Goal: Transaction & Acquisition: Book appointment/travel/reservation

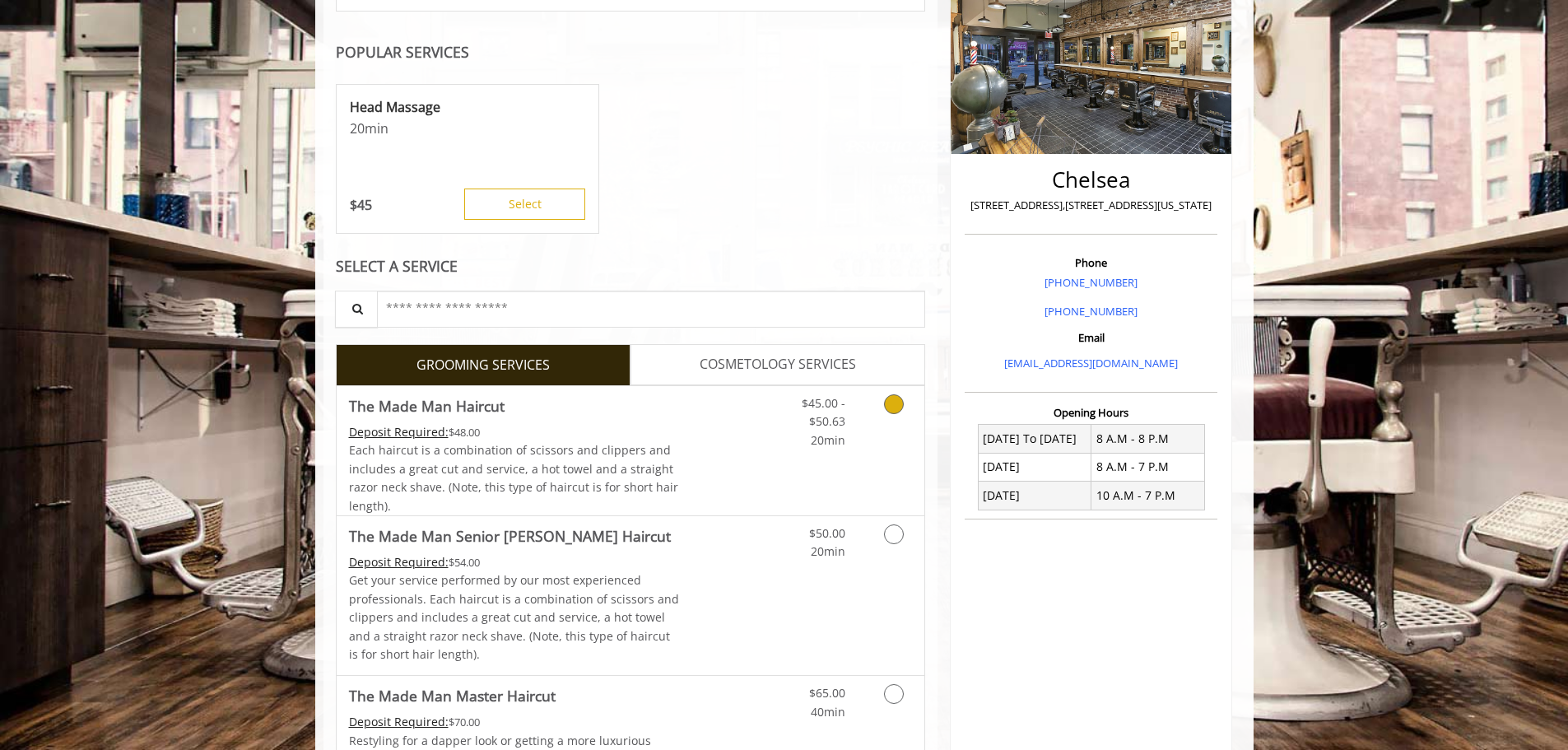
click at [786, 431] on link "$45.00 - $50.63 20min" at bounding box center [810, 417] width 68 height 63
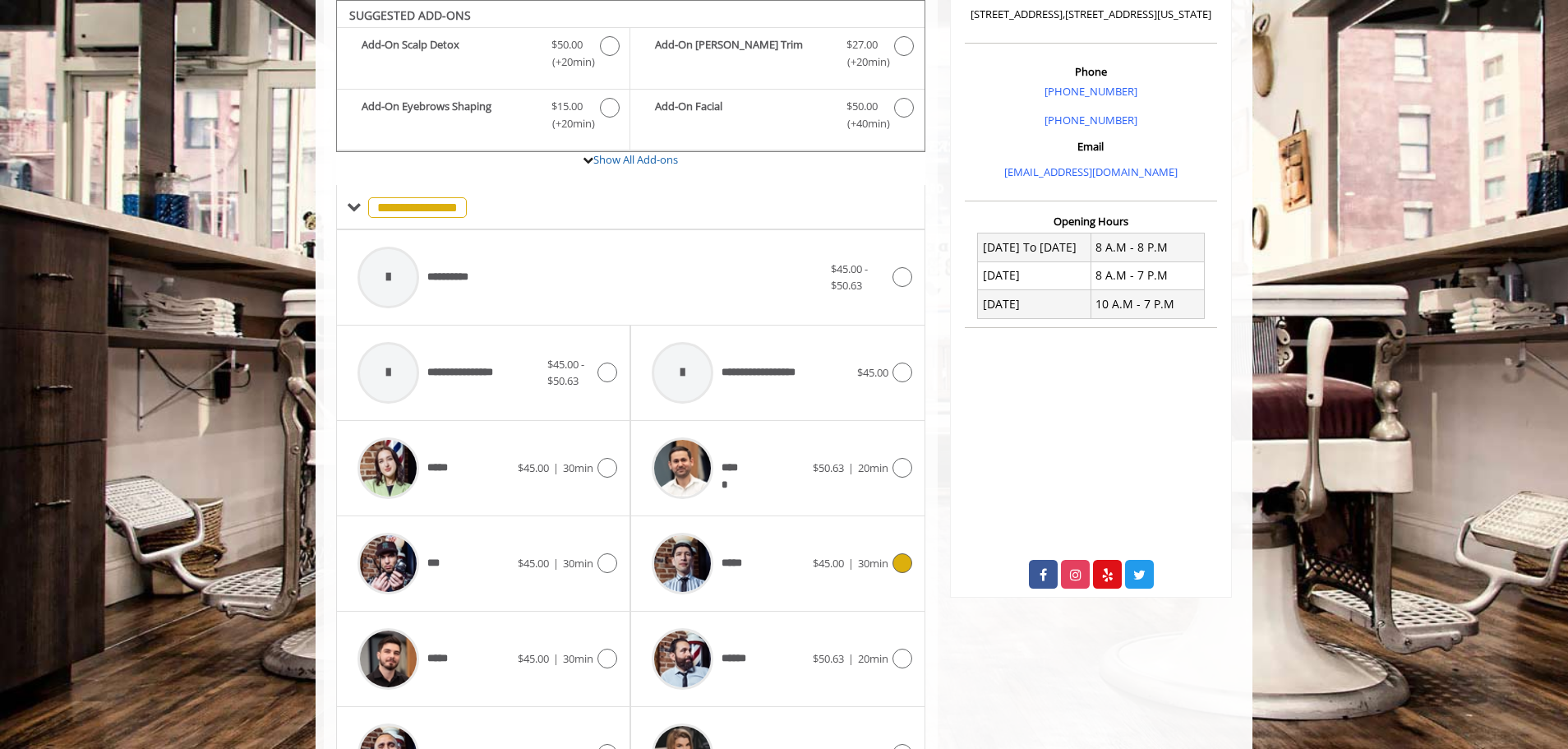
scroll to position [548, 0]
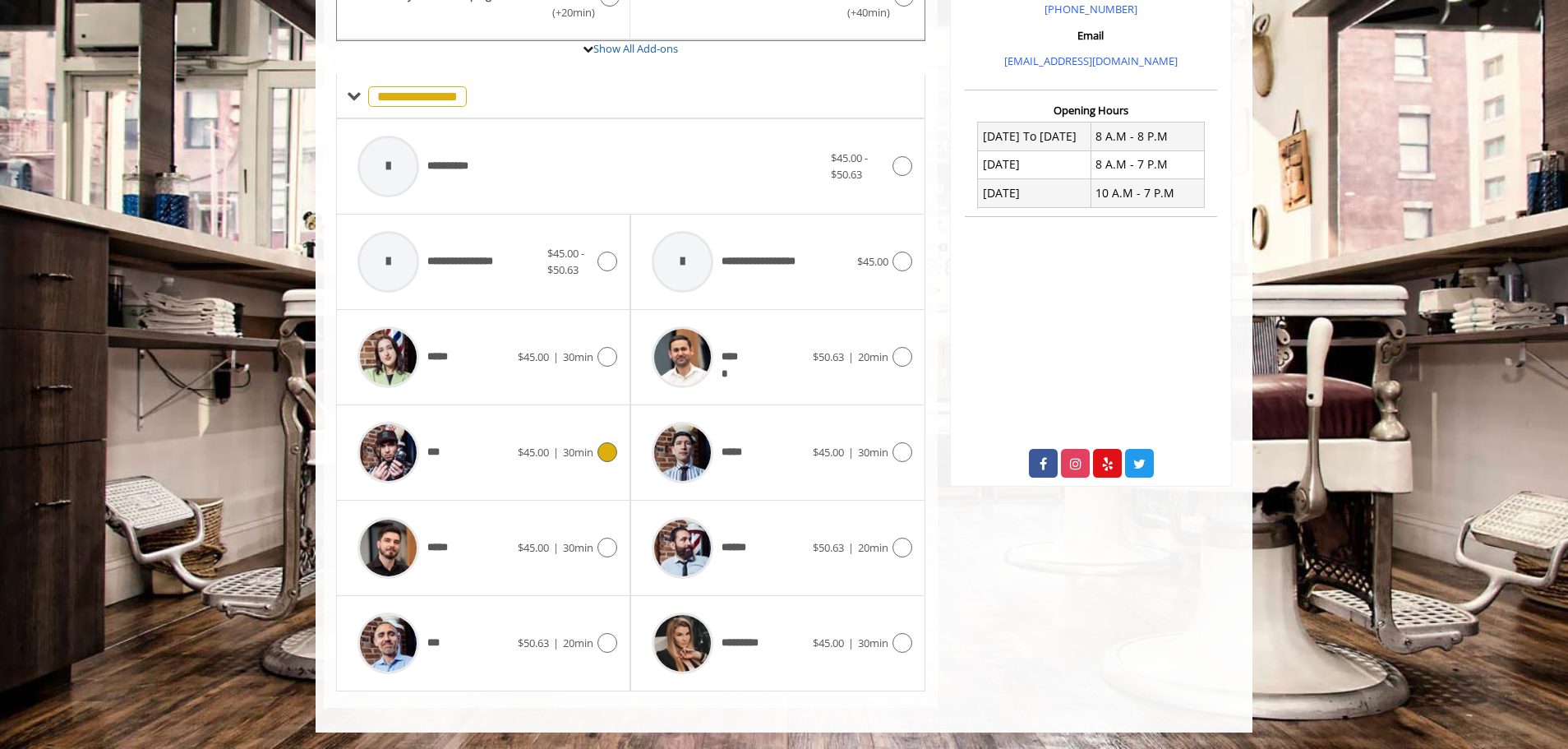
click at [471, 469] on div "***" at bounding box center [433, 452] width 168 height 78
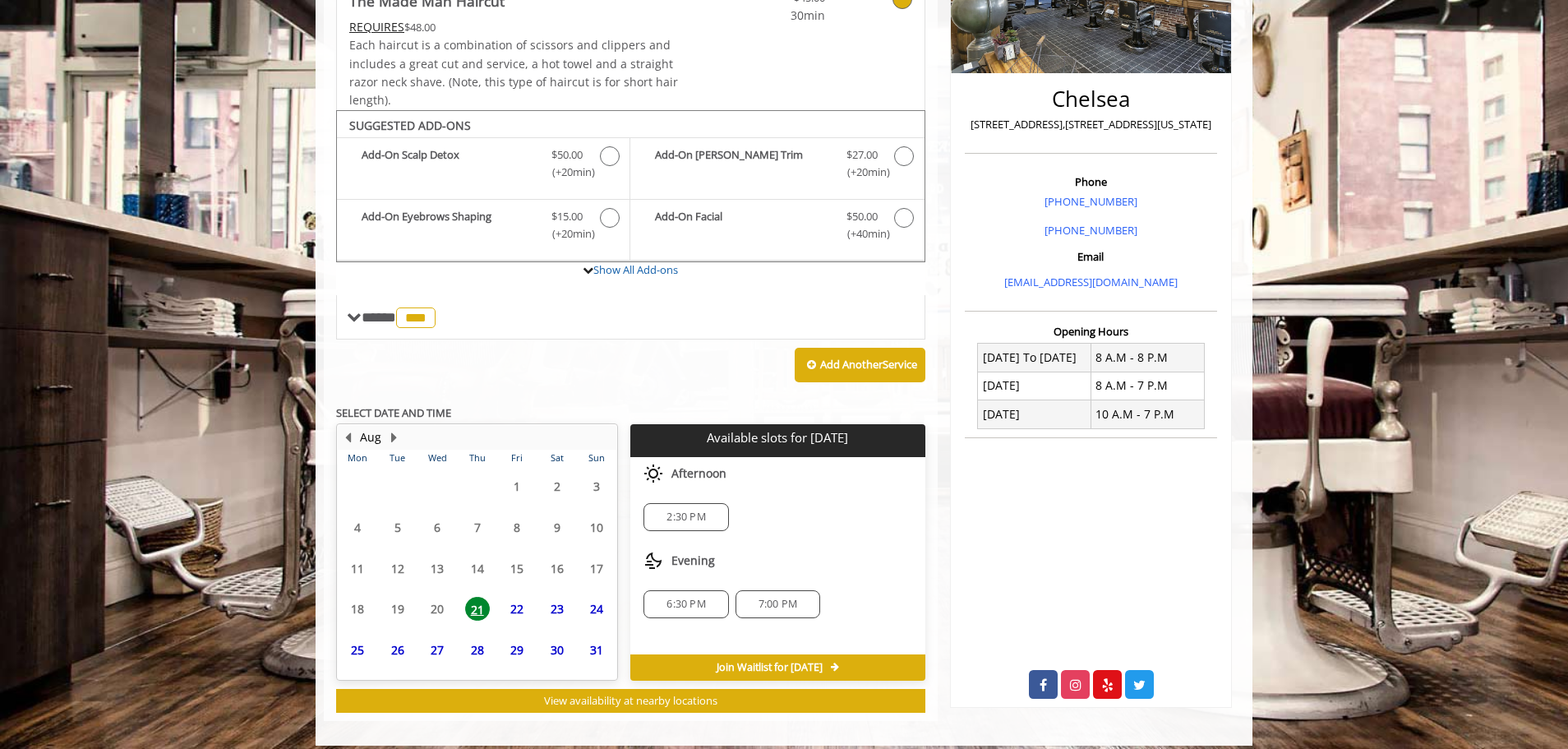
scroll to position [340, 0]
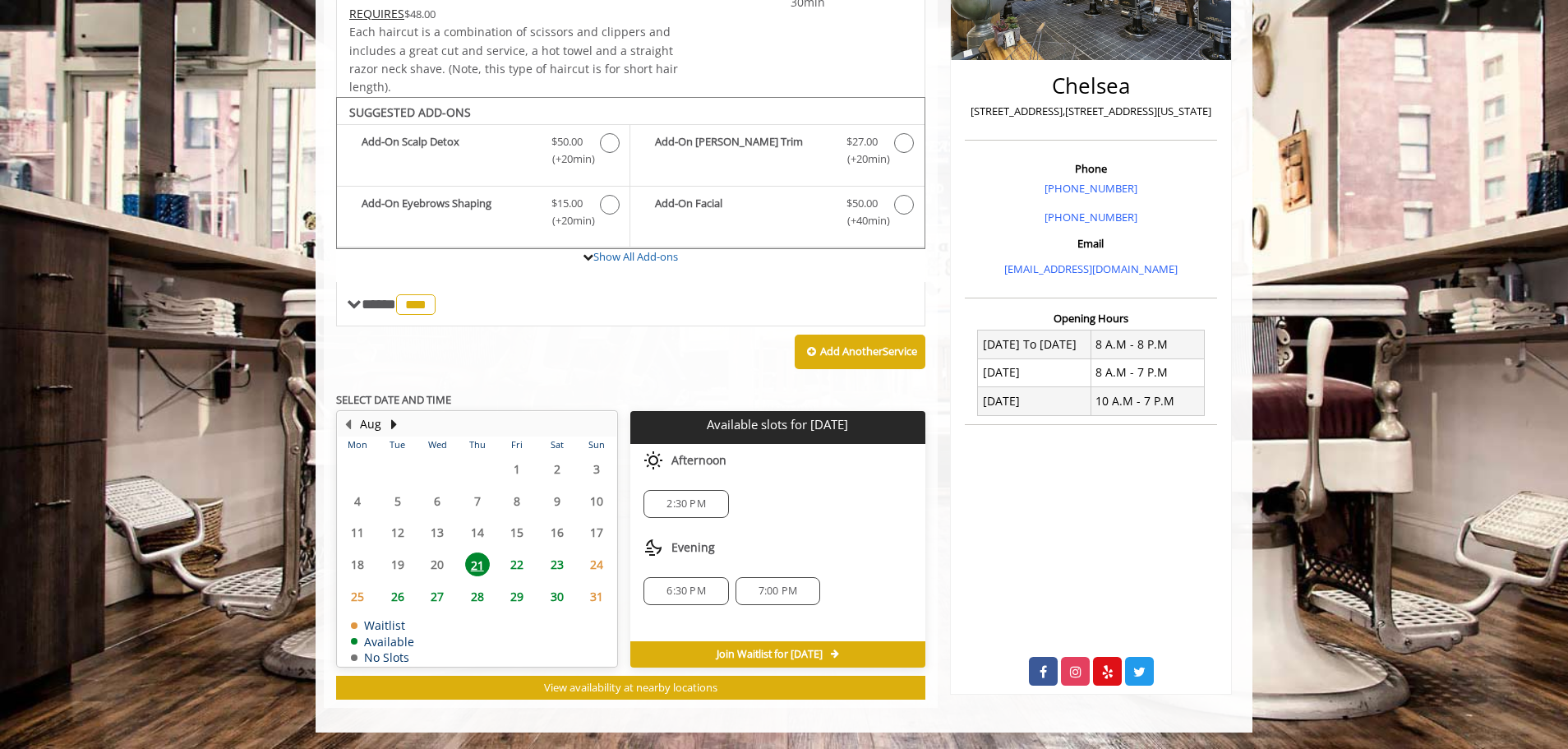
click at [681, 595] on span "6:30 PM" at bounding box center [685, 590] width 38 height 13
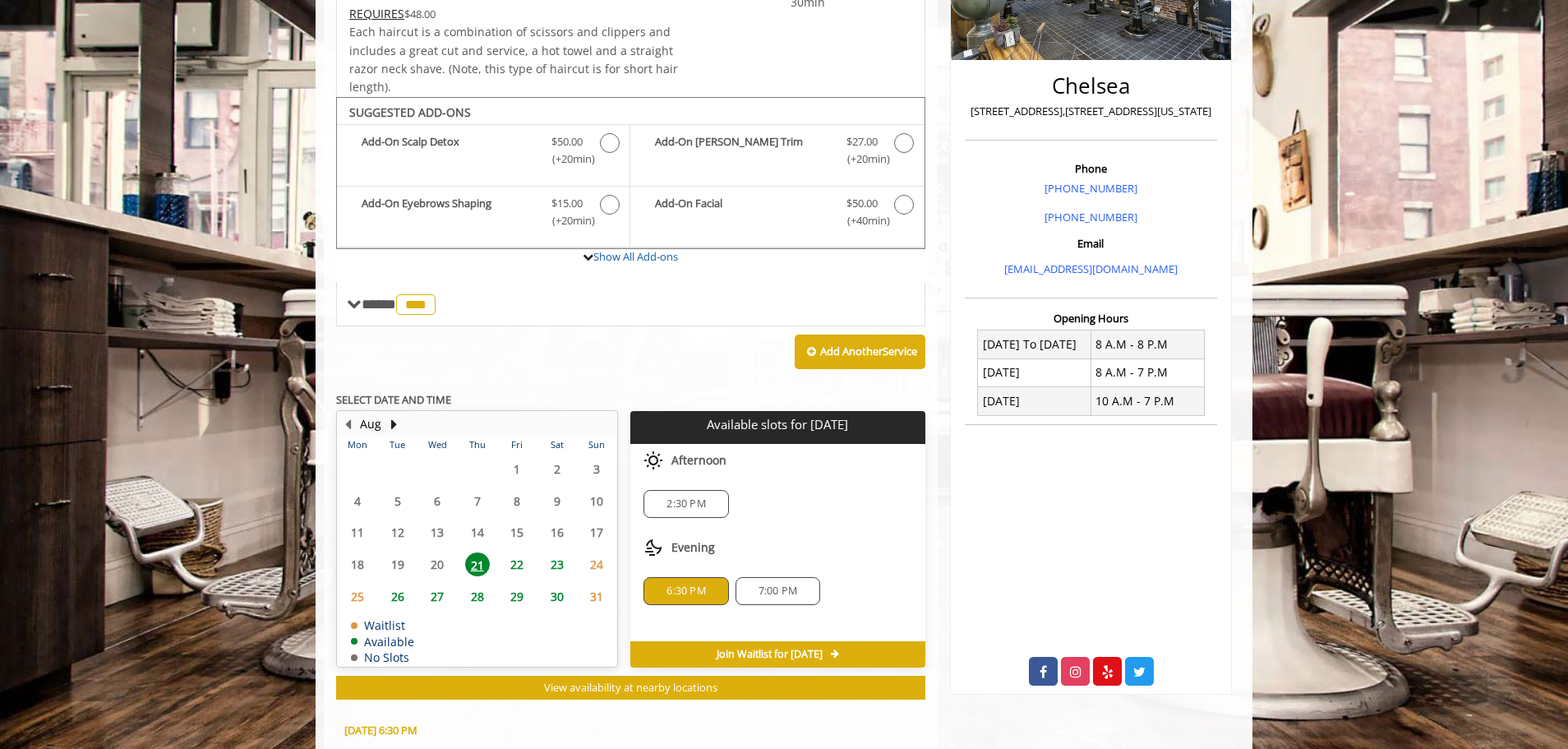
scroll to position [637, 0]
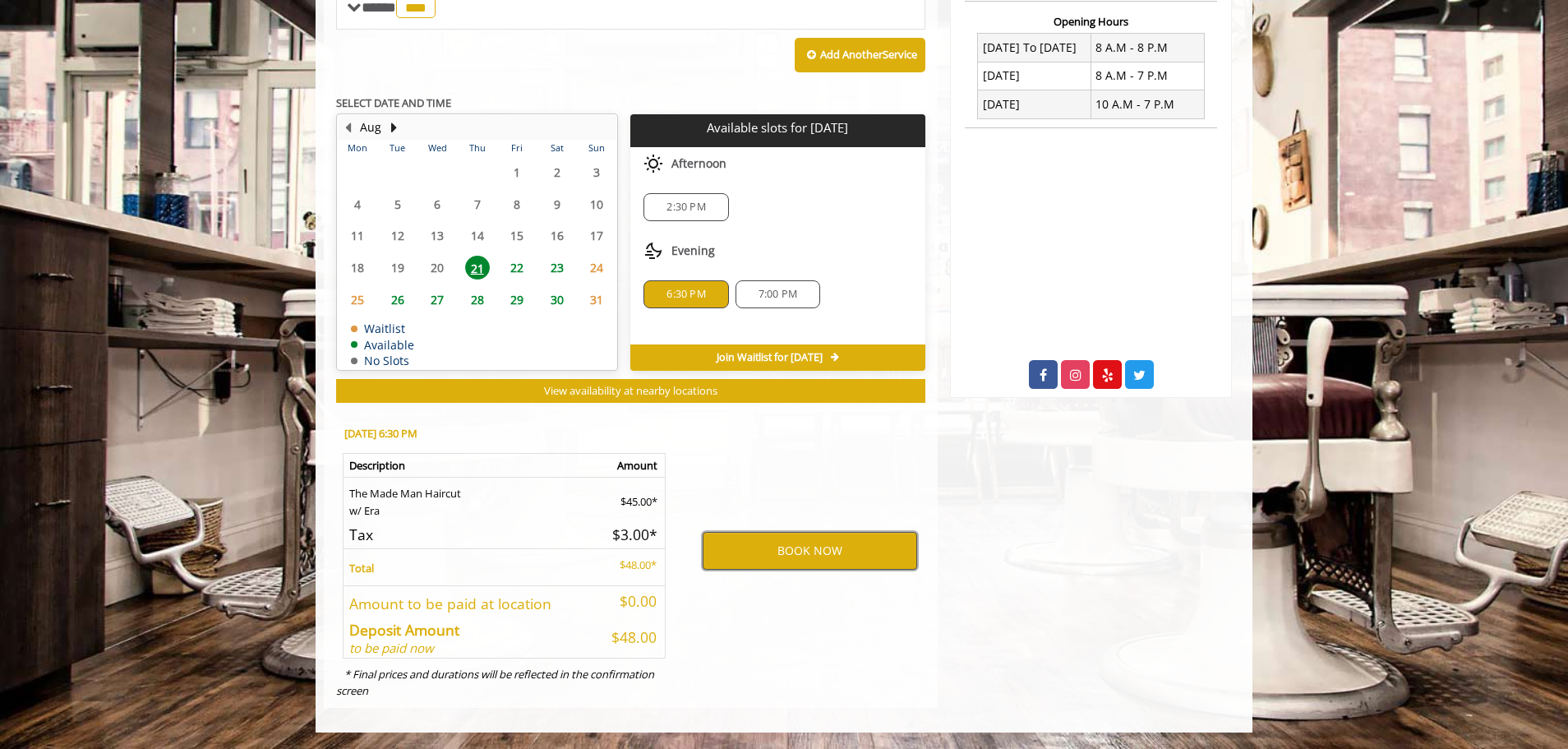
click at [775, 559] on button "BOOK NOW" at bounding box center [810, 550] width 214 height 37
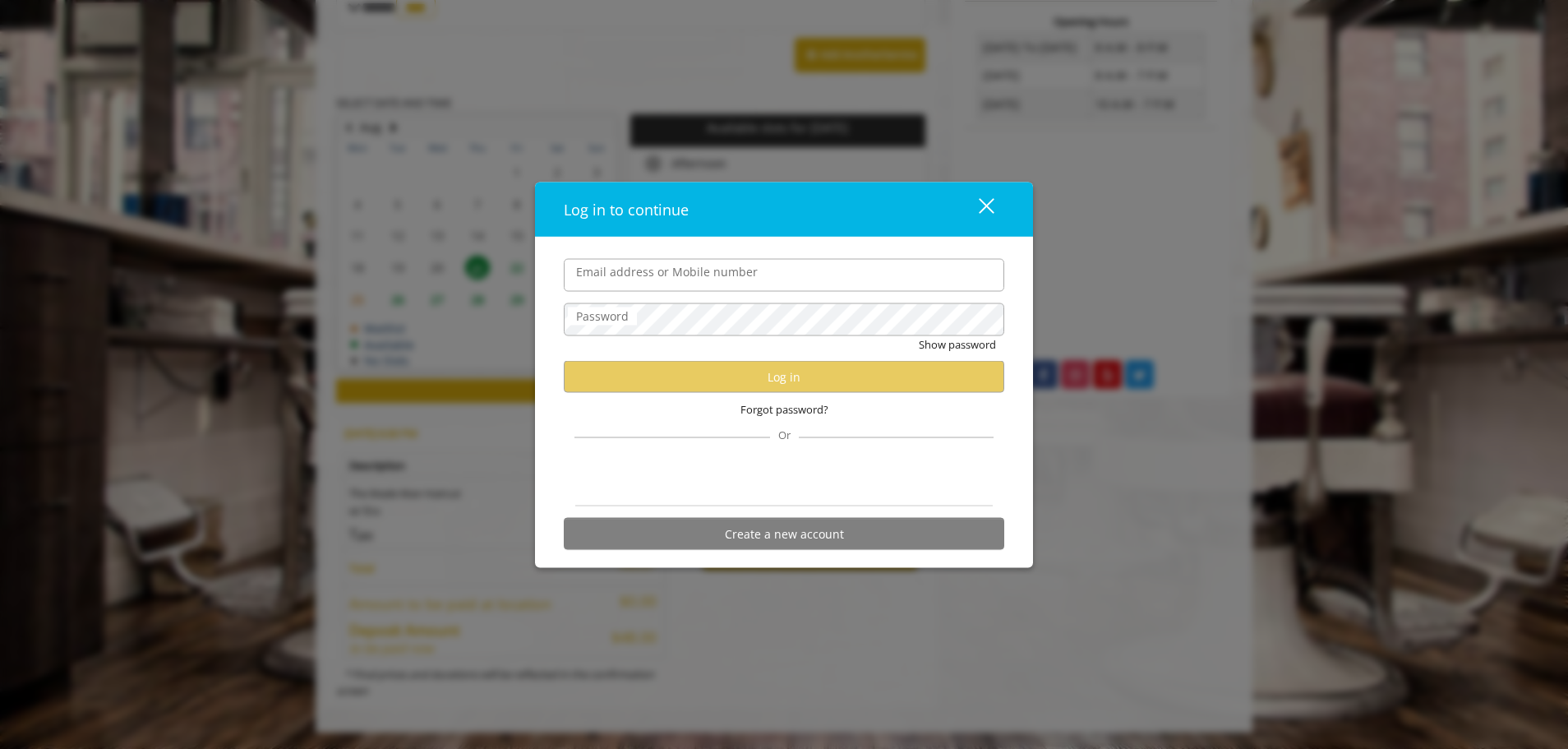
type input "**********"
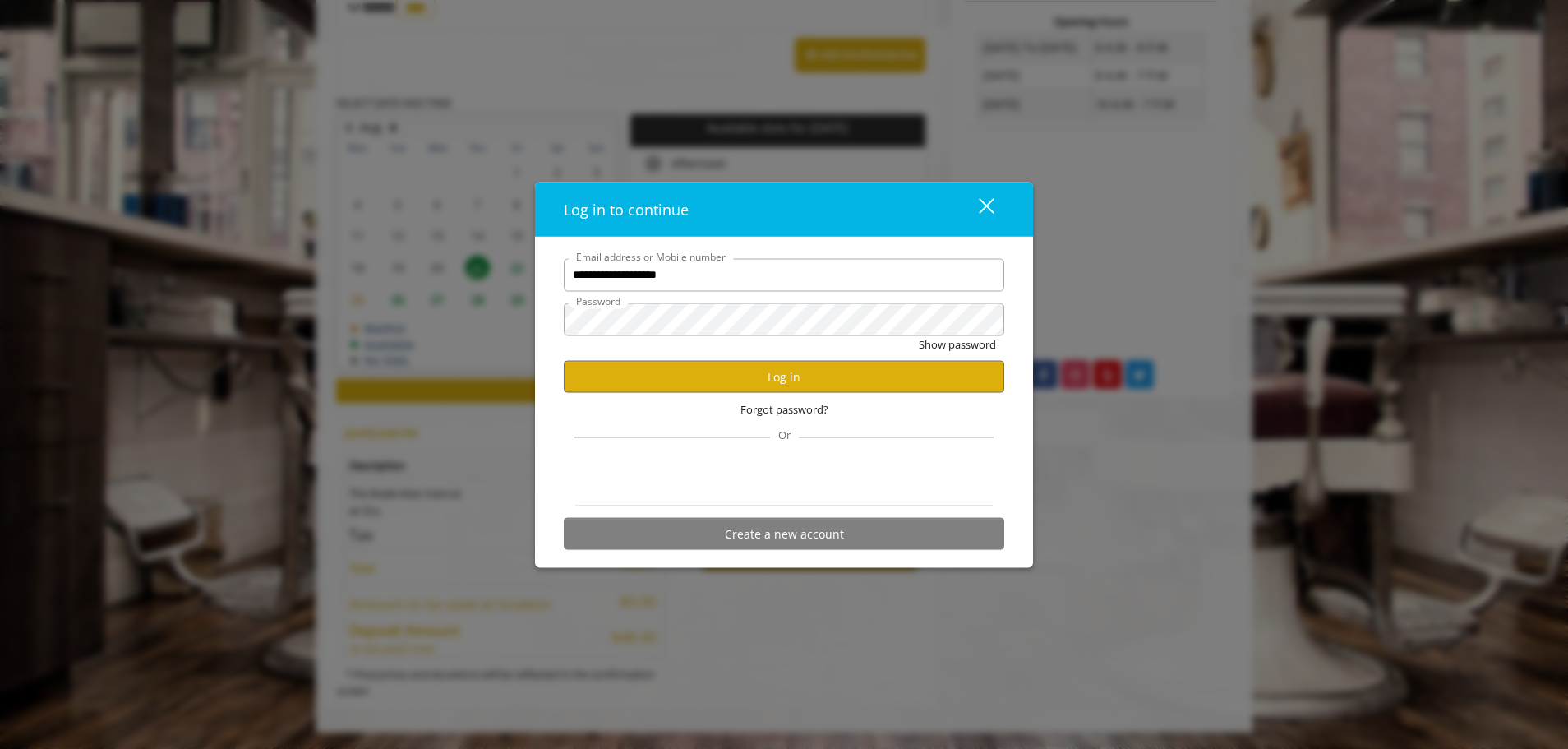
scroll to position [0, 0]
click at [793, 383] on button "Log in" at bounding box center [784, 376] width 440 height 32
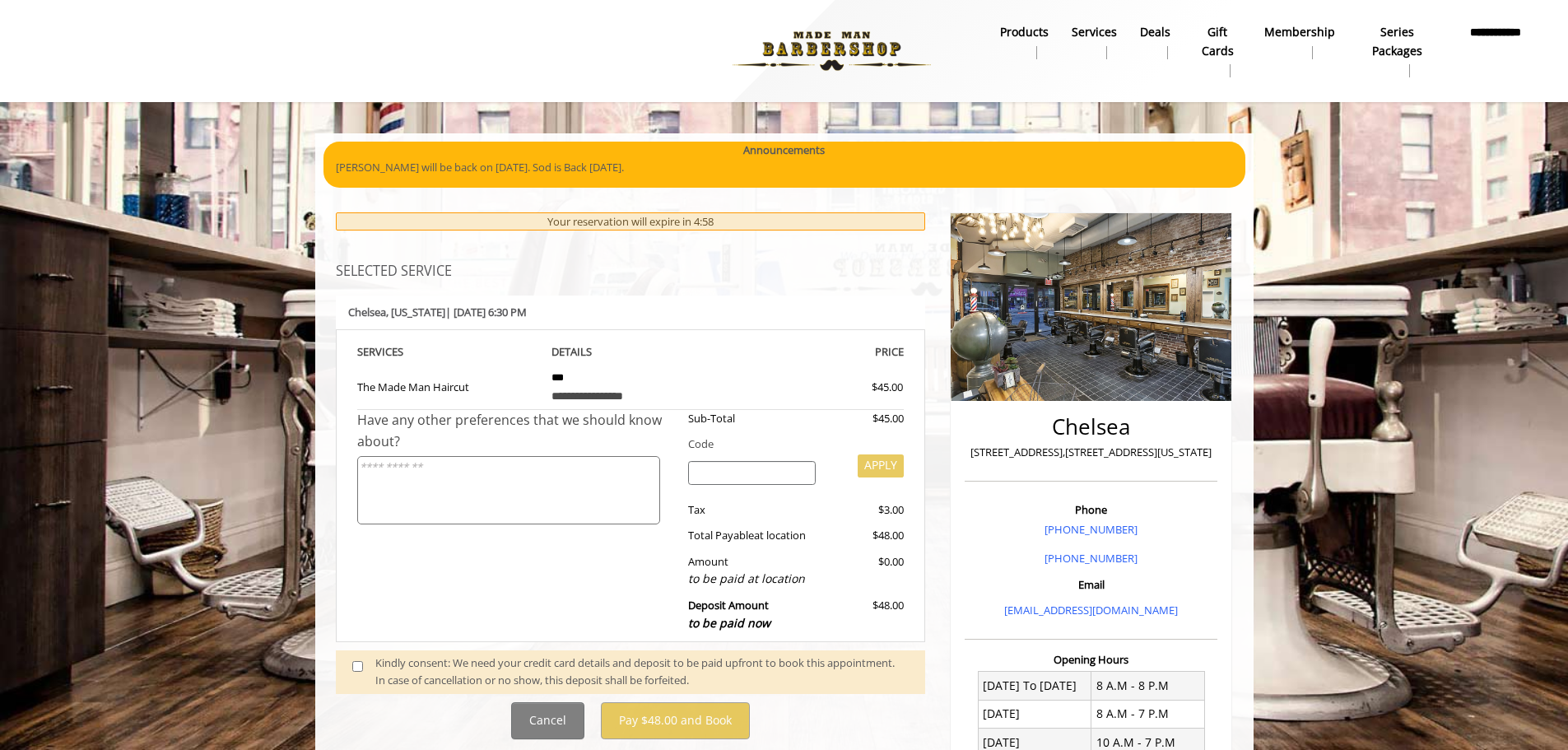
scroll to position [328, 0]
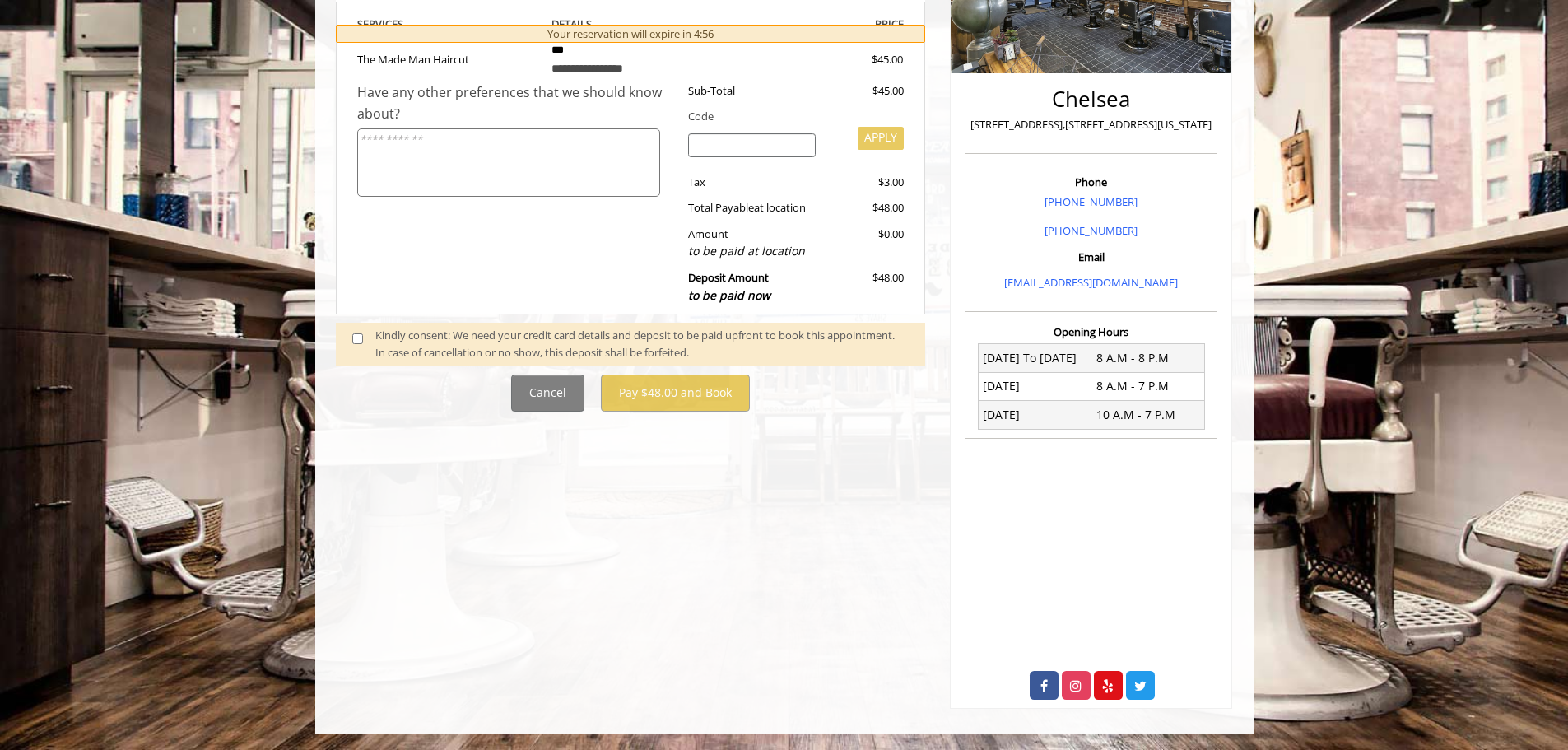
click at [352, 333] on span at bounding box center [363, 344] width 48 height 34
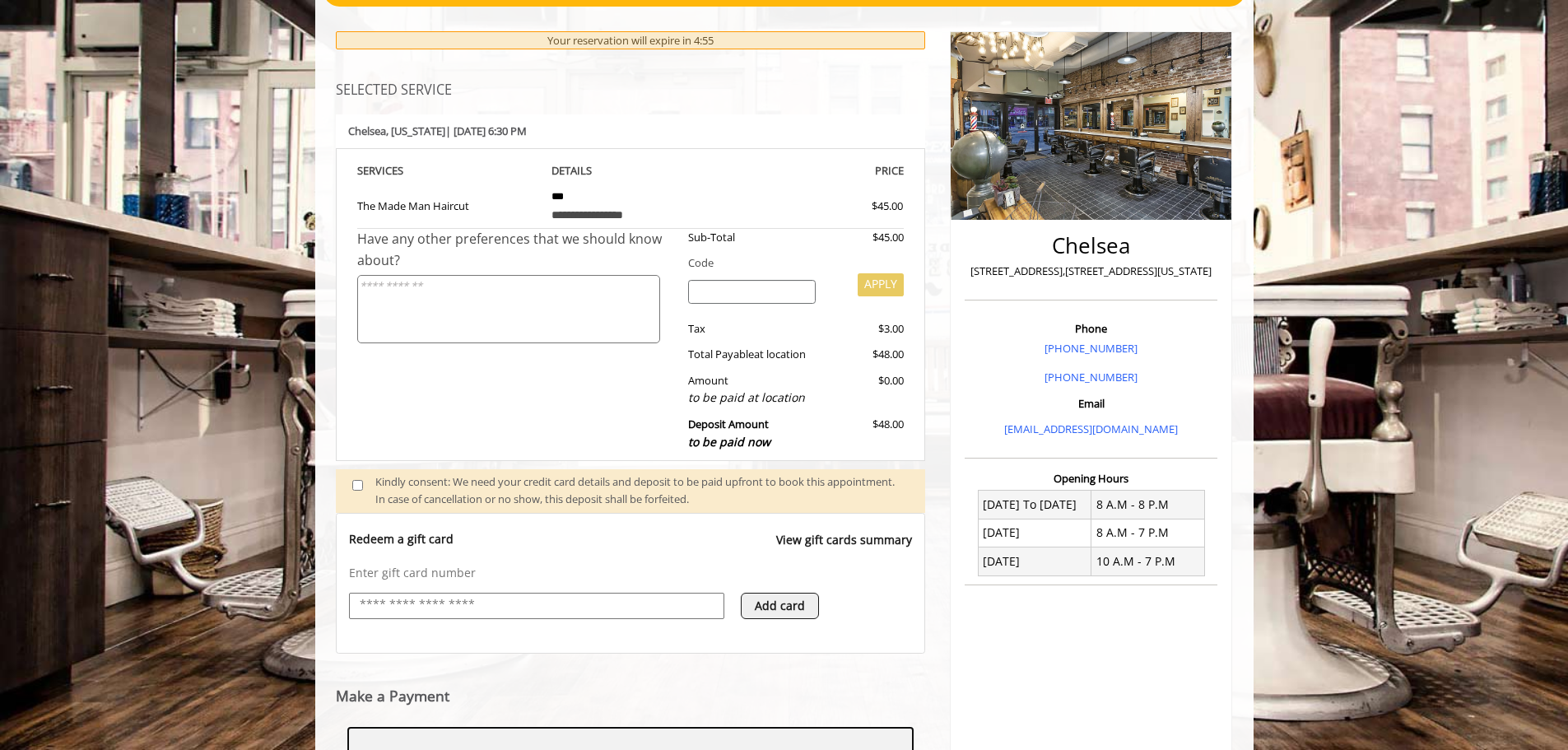
scroll to position [433, 0]
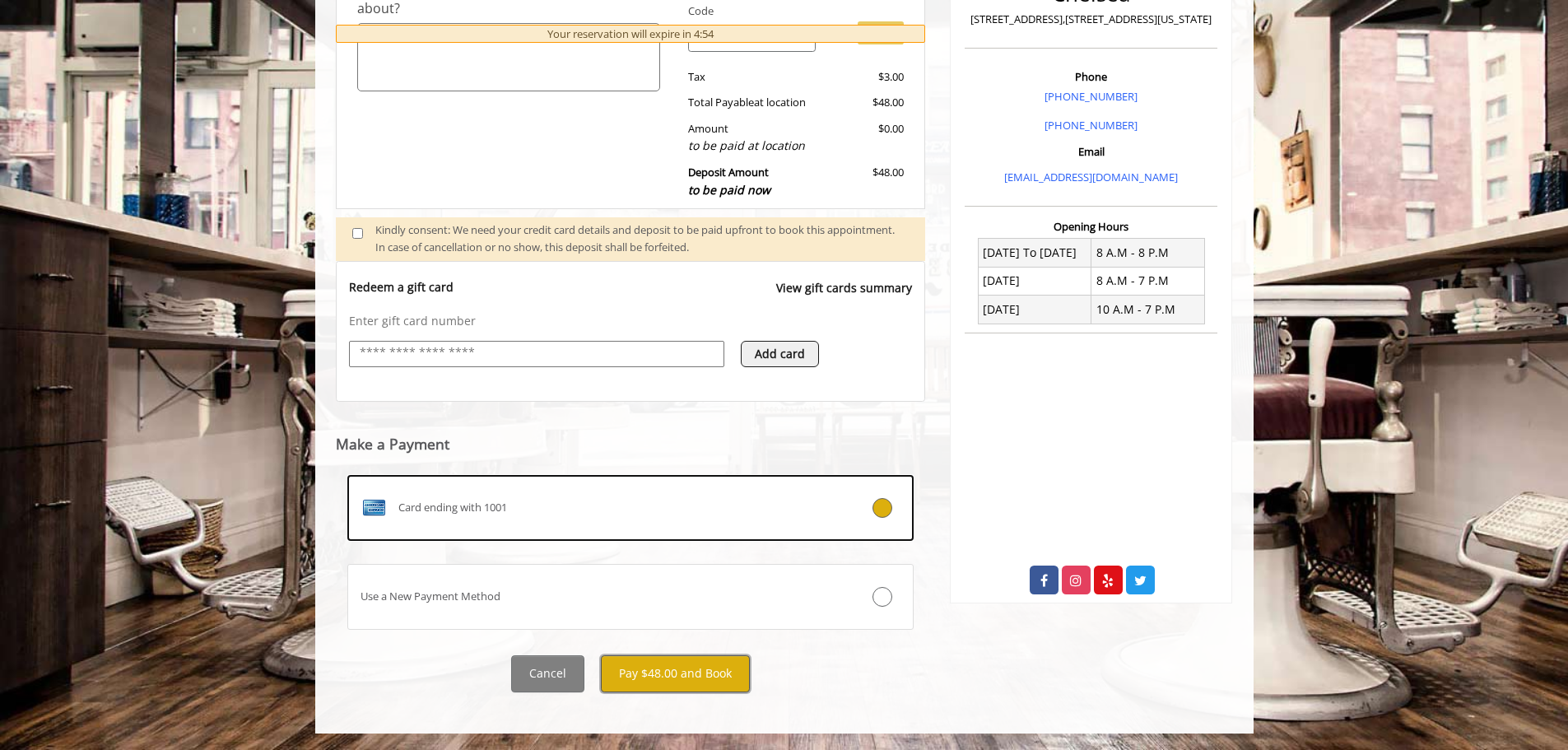
click at [673, 672] on button "Pay $48.00 and Book" at bounding box center [674, 674] width 149 height 37
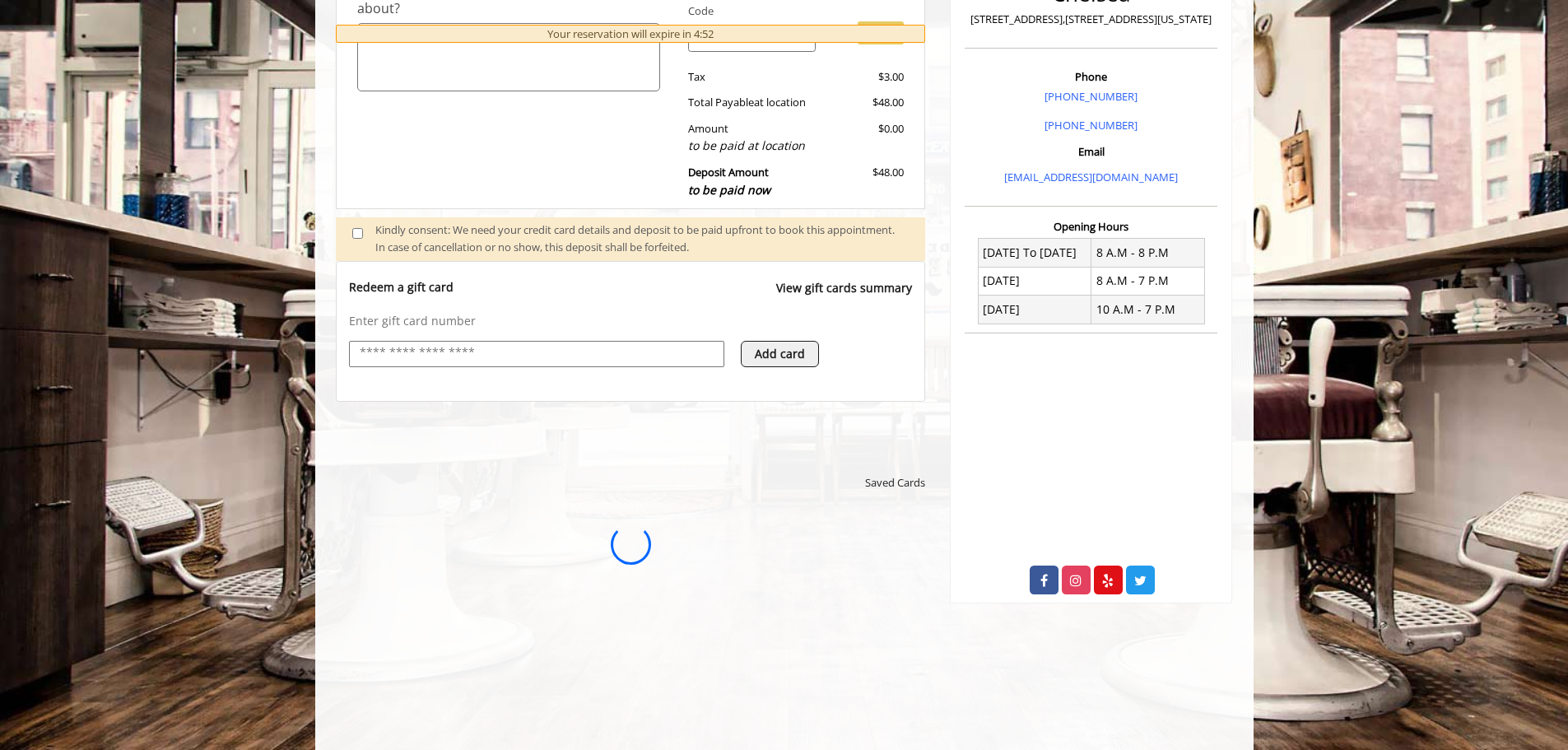
scroll to position [0, 0]
